Goal: Entertainment & Leisure: Consume media (video, audio)

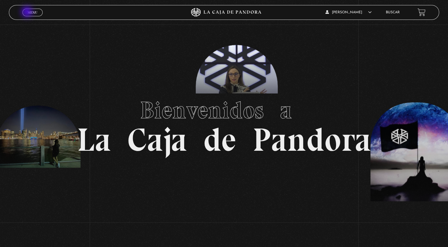
click at [28, 12] on span "Menu" at bounding box center [33, 13] width 10 height 4
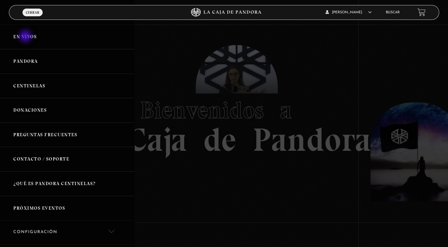
click at [26, 37] on link "En vivos" at bounding box center [67, 37] width 134 height 25
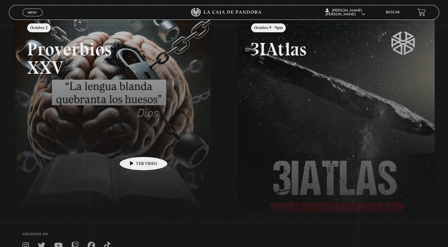
scroll to position [83, 0]
